Goal: Communication & Community: Ask a question

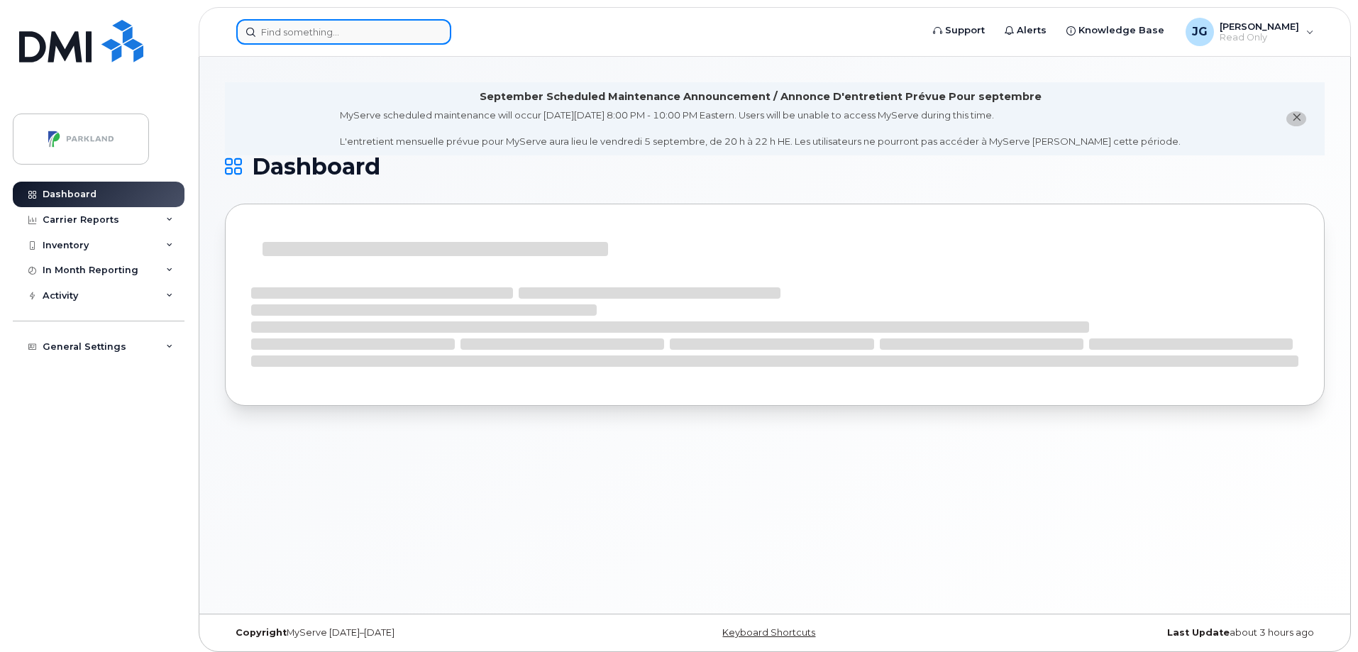
click at [341, 35] on input at bounding box center [343, 32] width 215 height 26
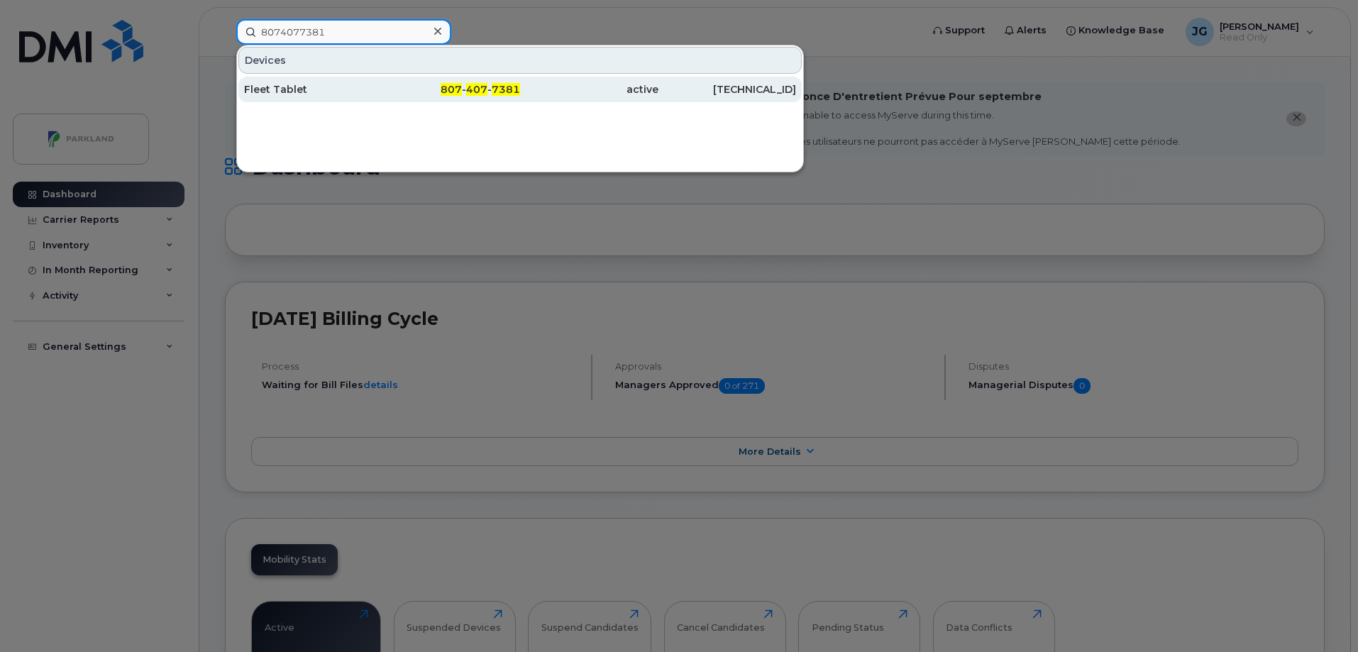
type input "8074077381"
click at [290, 92] on div "Fleet Tablet" at bounding box center [313, 89] width 138 height 14
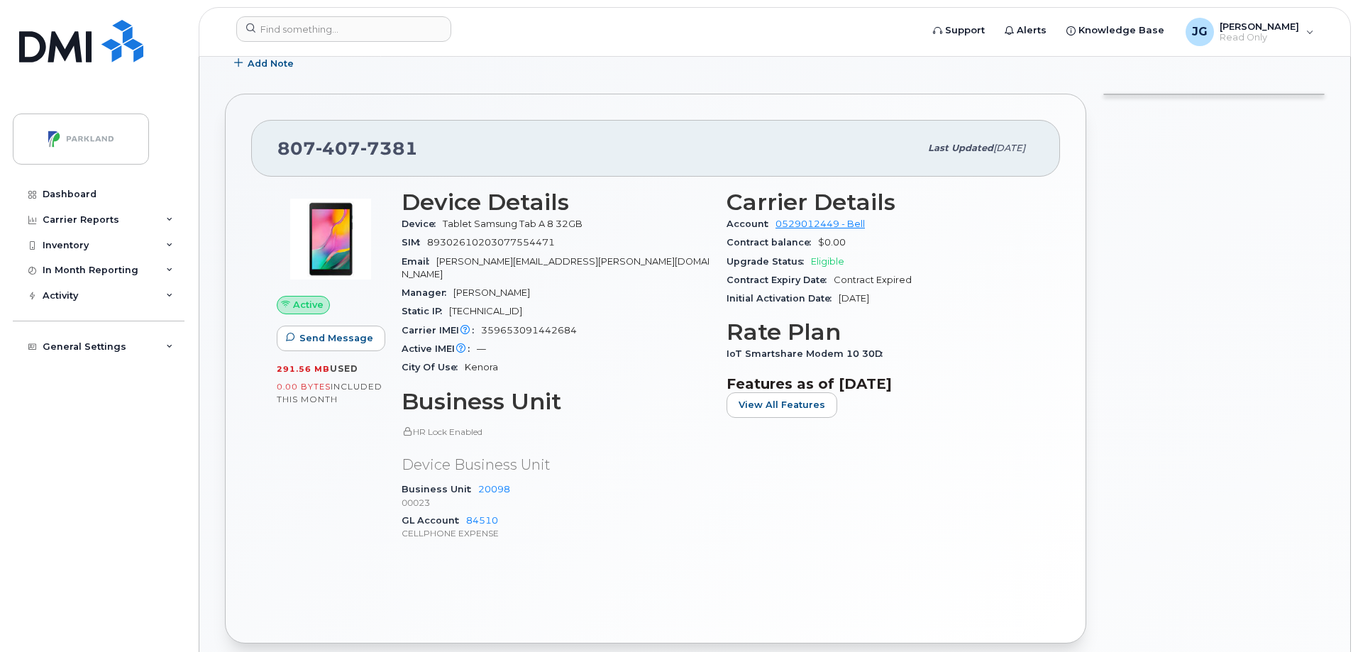
scroll to position [213, 0]
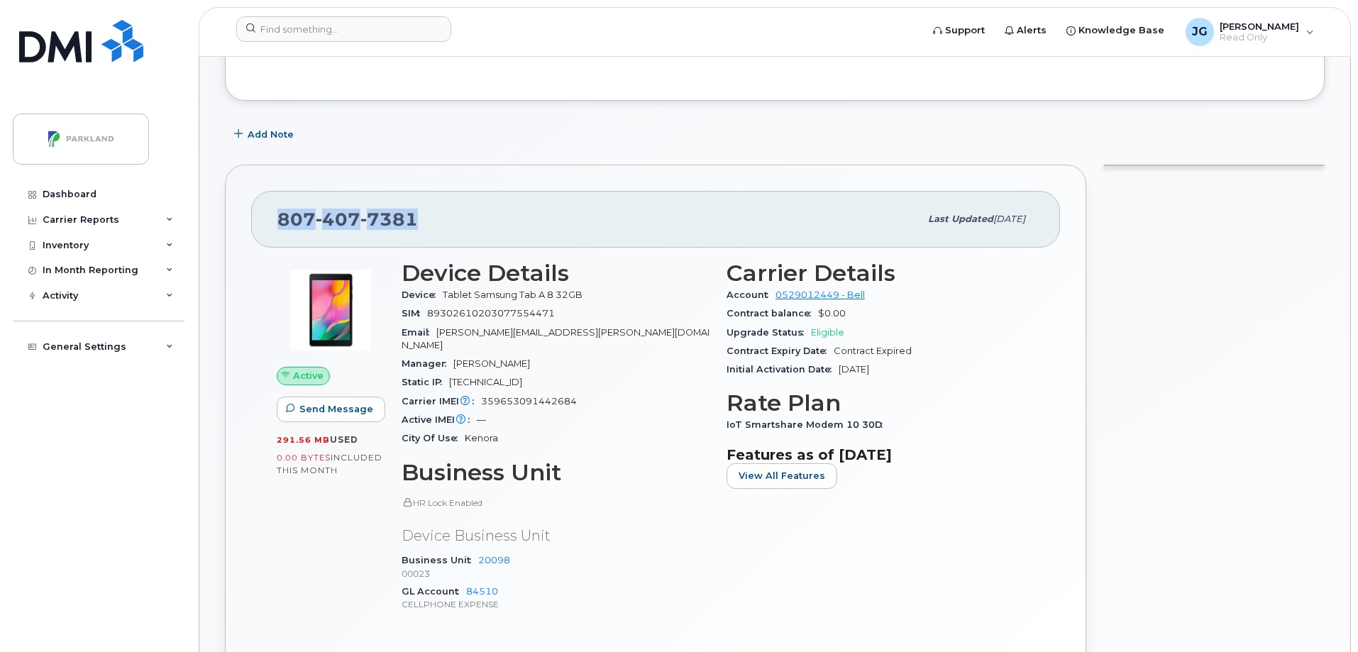
drag, startPoint x: 424, startPoint y: 217, endPoint x: 260, endPoint y: 204, distance: 164.5
click at [260, 204] on div "[PHONE_NUMBER] Last updated [DATE]" at bounding box center [655, 219] width 809 height 57
copy span "[PHONE_NUMBER]"
click at [331, 410] on span "Send Message" at bounding box center [337, 408] width 74 height 13
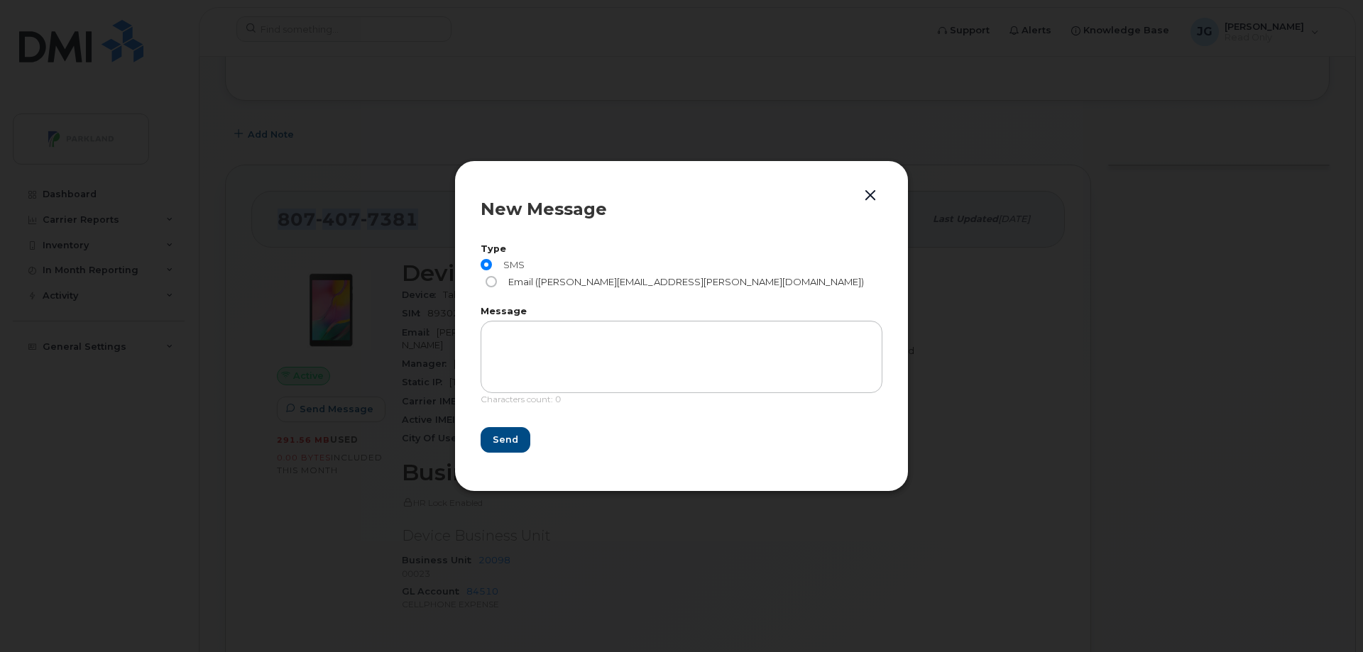
click at [497, 276] on input "Email (Derrick.Wildi@parkland.ca)" at bounding box center [490, 281] width 11 height 11
radio input "true"
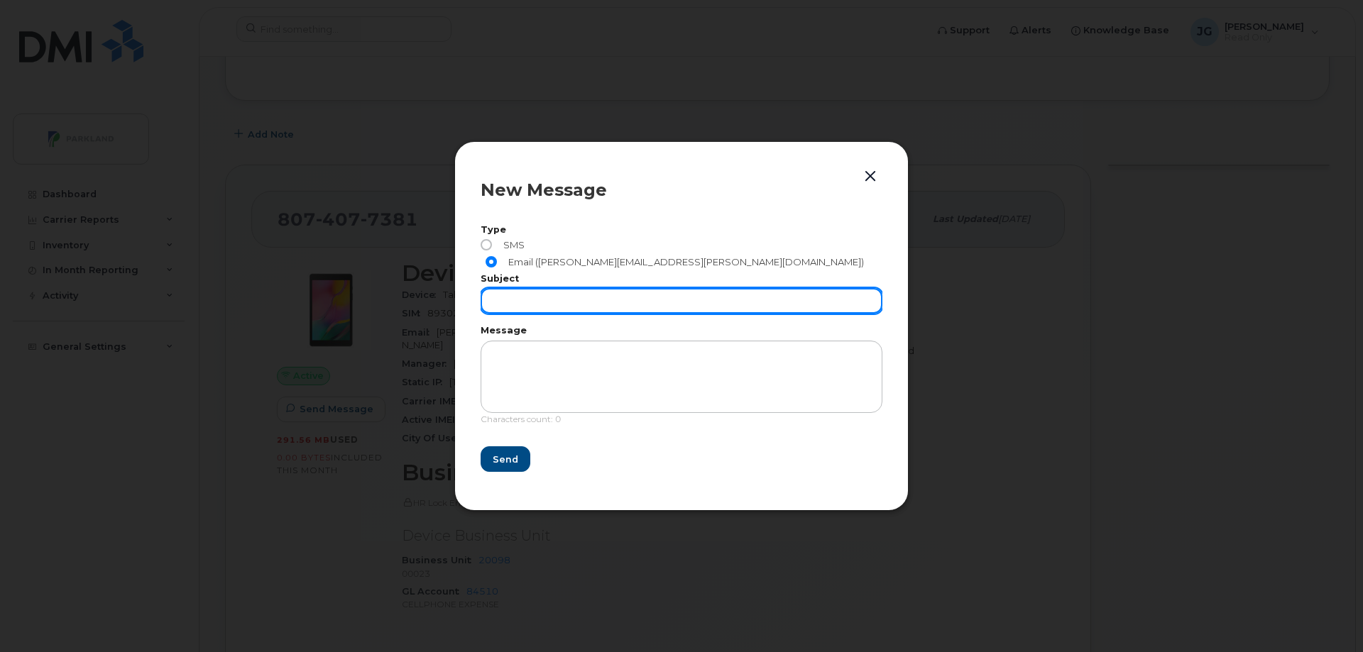
click at [535, 292] on input "text" at bounding box center [682, 301] width 402 height 26
type input "Cancel sim"
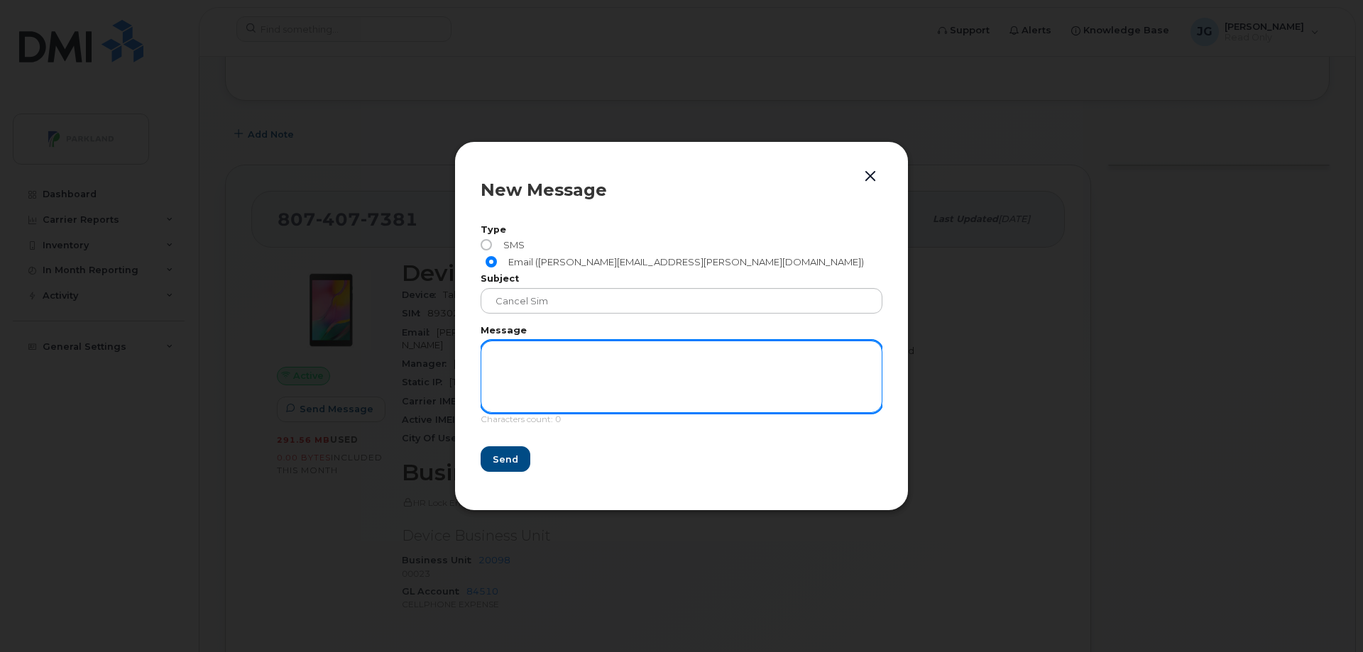
click at [529, 362] on textarea at bounding box center [682, 377] width 402 height 72
paste textarea "8074077381"
drag, startPoint x: 491, startPoint y: 347, endPoint x: 482, endPoint y: 346, distance: 9.3
click at [482, 346] on textarea "ohone # 8074077381" at bounding box center [682, 377] width 402 height 72
click at [500, 368] on textarea "Phone # 8074077381" at bounding box center [682, 377] width 402 height 72
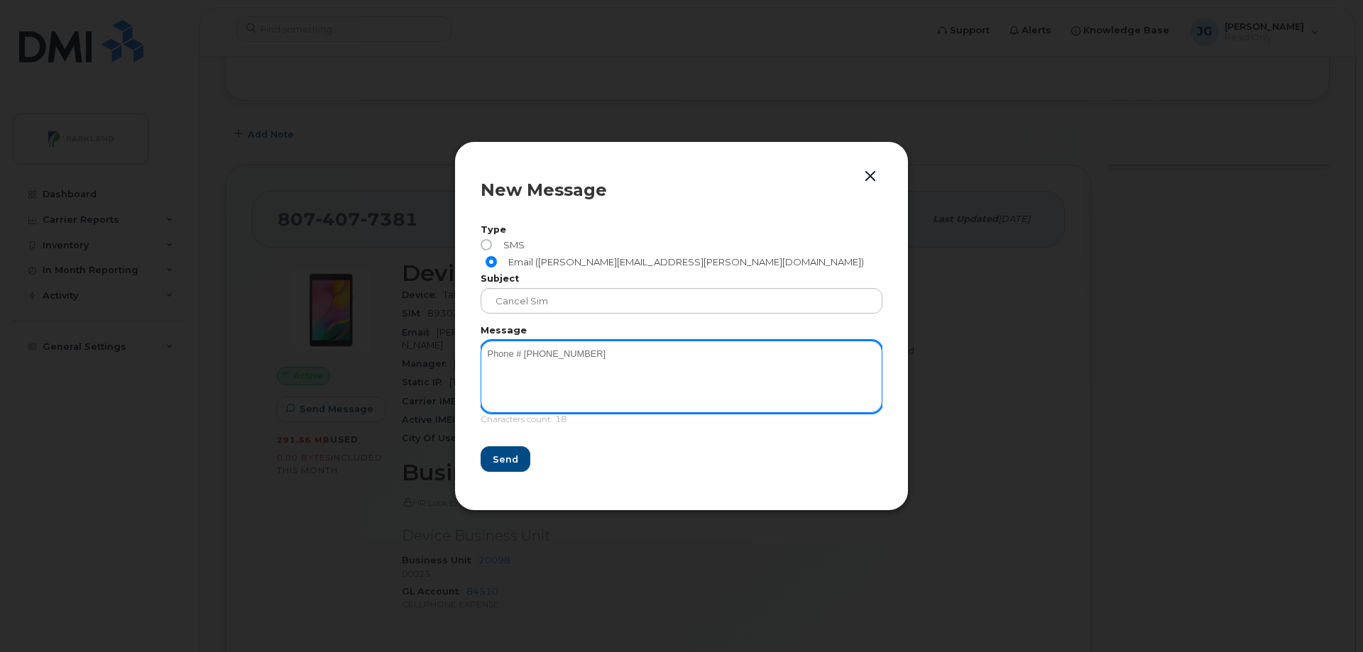
click at [591, 345] on textarea "Phone # 8074077381" at bounding box center [682, 377] width 402 height 72
type textarea "Phone # 8074077381 Thanks John"
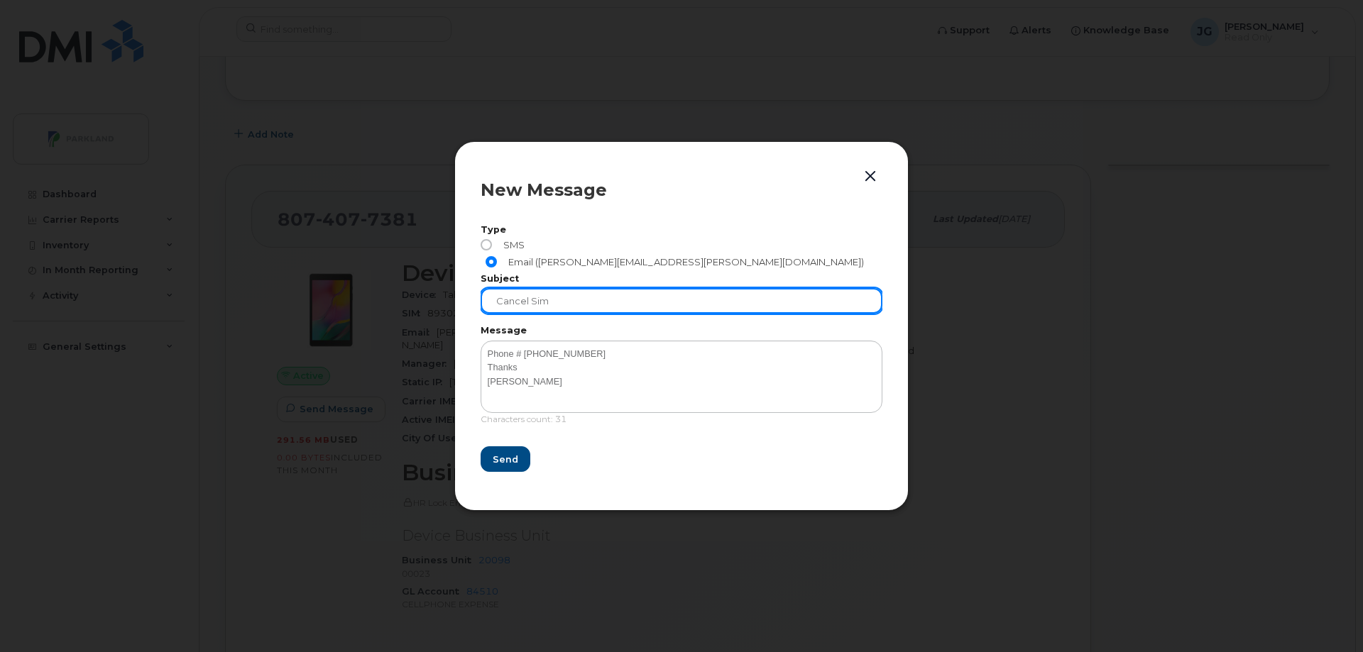
click at [576, 295] on input "Cancel sim" at bounding box center [682, 301] width 402 height 26
paste input "8074077381"
click at [547, 292] on input "Cancel sim 8074077381" at bounding box center [682, 301] width 402 height 26
type input "Cancel sim phone # 8074077381"
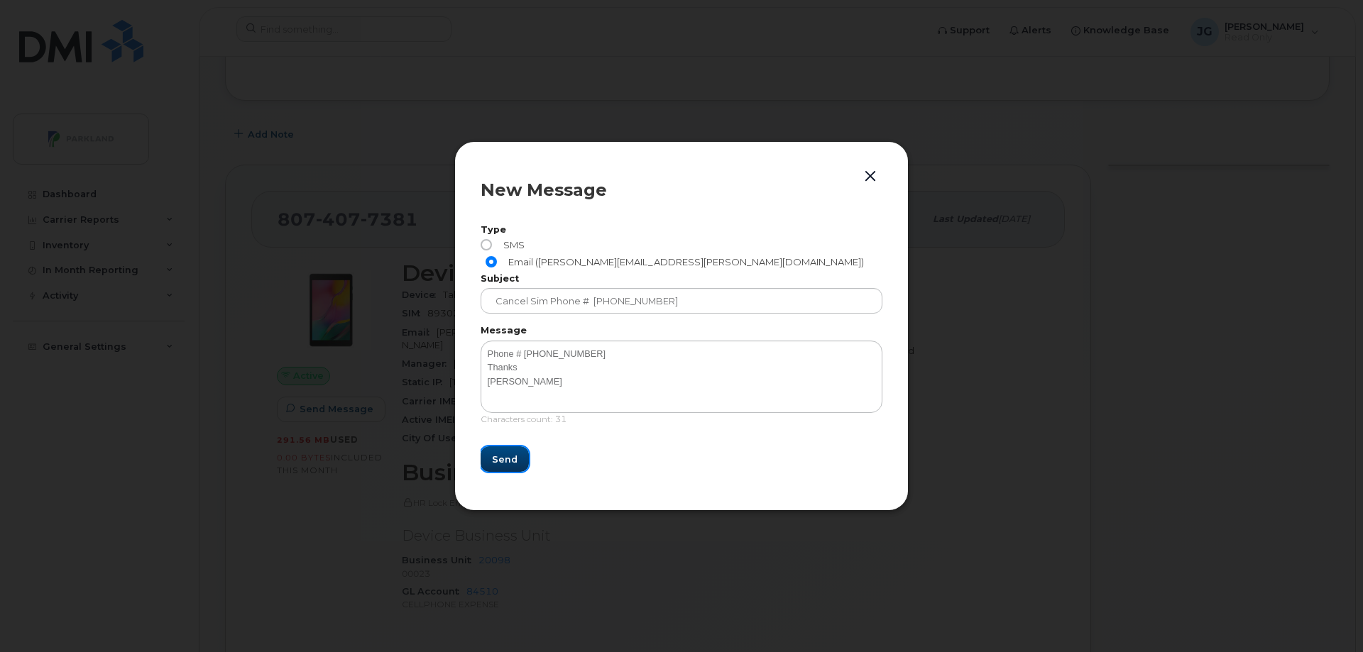
click at [496, 458] on button "Send" at bounding box center [505, 459] width 48 height 26
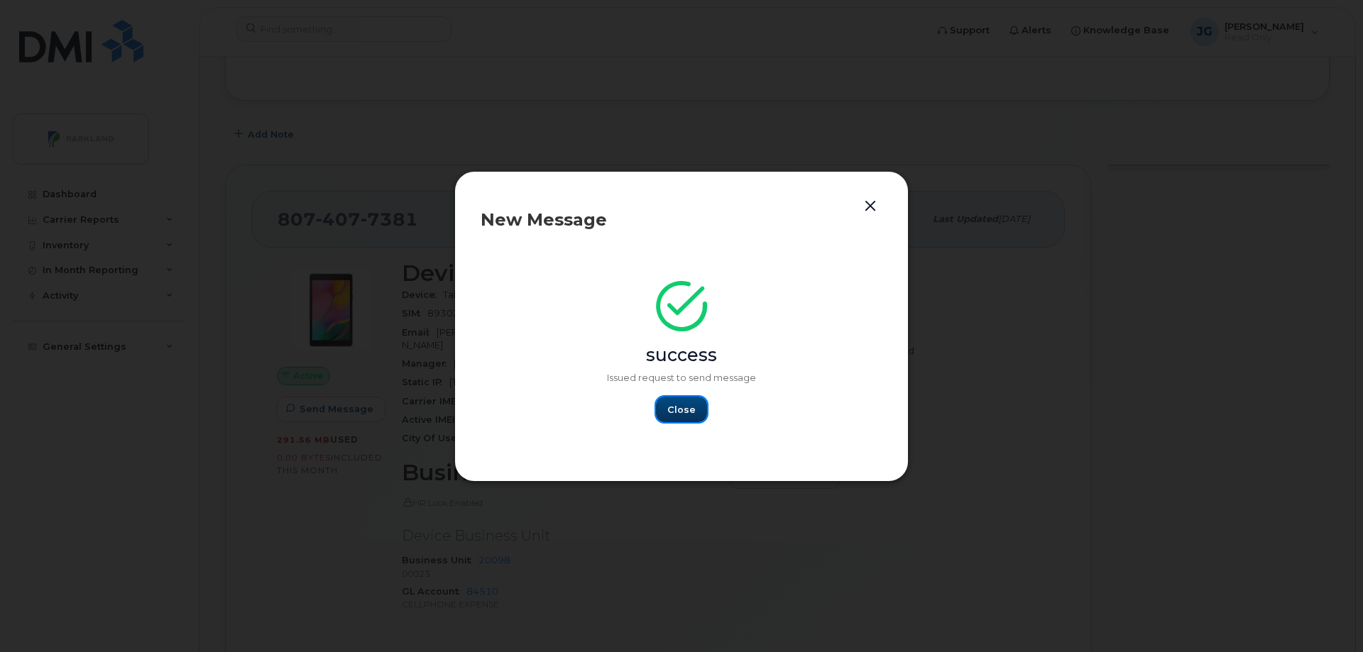
click at [684, 415] on span "Close" at bounding box center [681, 409] width 28 height 13
